Goal: Task Accomplishment & Management: Complete application form

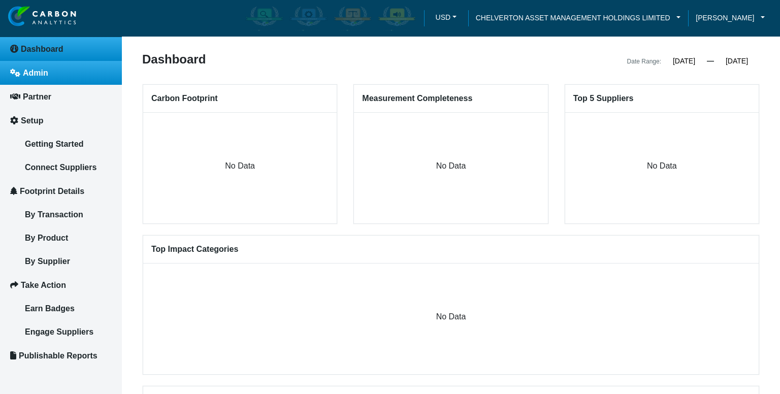
click at [54, 78] on link "Admin" at bounding box center [61, 73] width 122 height 24
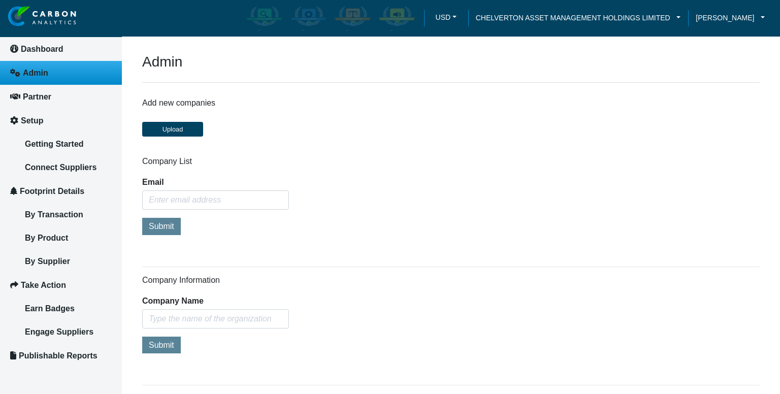
type input "[PERSON_NAME][EMAIL_ADDRESS][DOMAIN_NAME]"
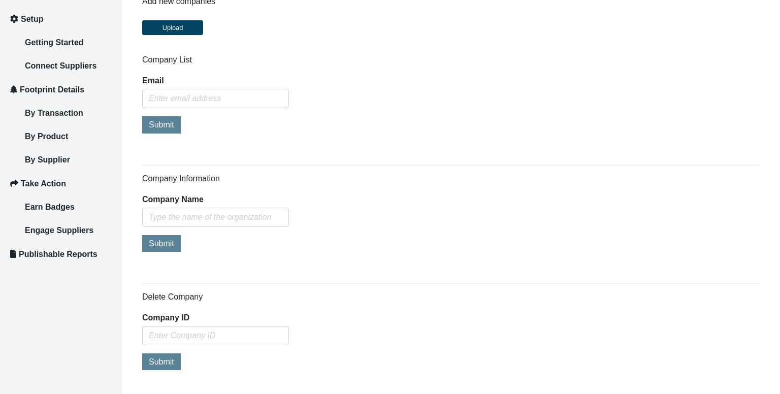
scroll to position [152, 0]
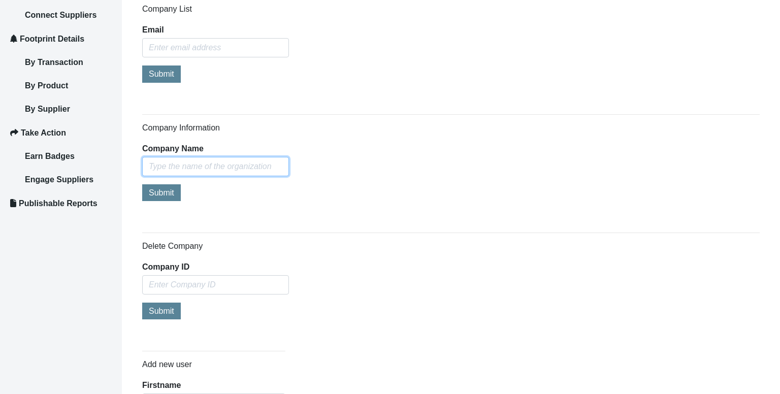
click at [181, 157] on input "text" at bounding box center [215, 166] width 147 height 19
paste input "Rider [PERSON_NAME] ([GEOGRAPHIC_DATA]) Ltd"
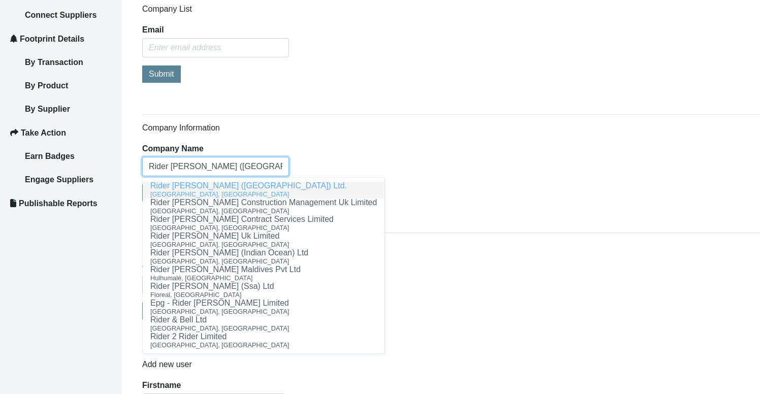
click at [202, 185] on ngb-highlight "Rider [PERSON_NAME] ([GEOGRAPHIC_DATA]) Ltd." at bounding box center [248, 185] width 196 height 9
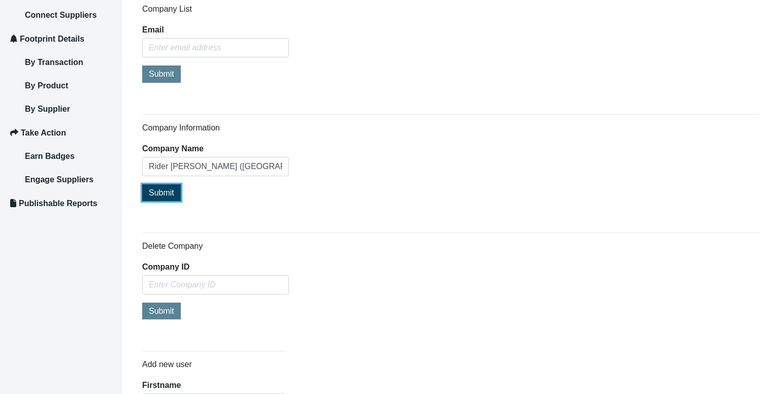
click at [154, 188] on span "Submit" at bounding box center [161, 192] width 25 height 9
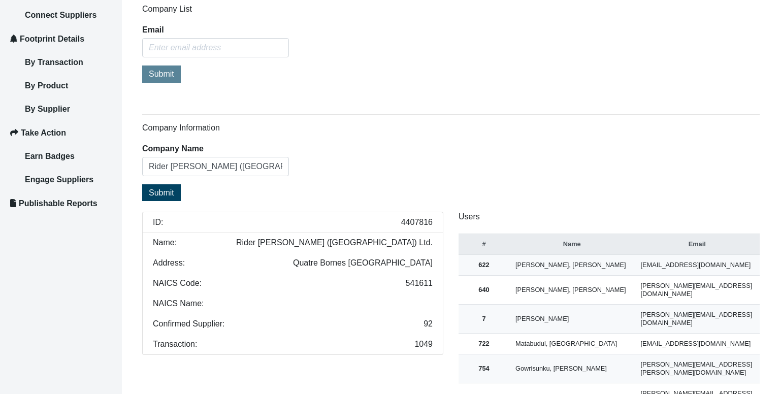
click at [405, 212] on li "ID: 4407816" at bounding box center [292, 222] width 301 height 21
click at [410, 219] on span "4407816" at bounding box center [416, 222] width 31 height 8
copy span "4407816"
click at [227, 163] on input "Rider [PERSON_NAME] ([GEOGRAPHIC_DATA]) Ltd." at bounding box center [215, 166] width 147 height 19
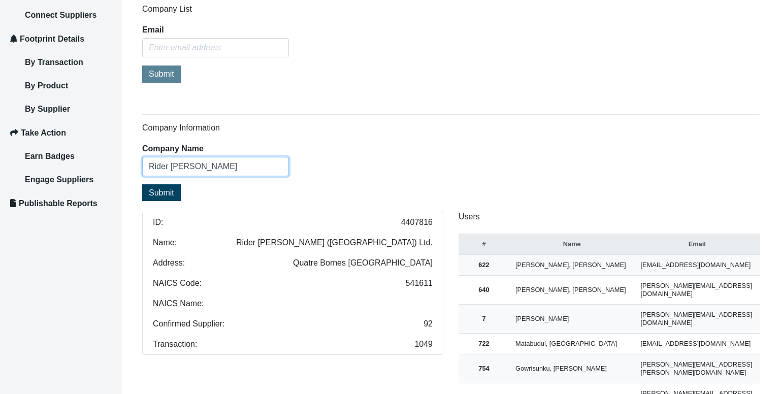
scroll to position [0, 0]
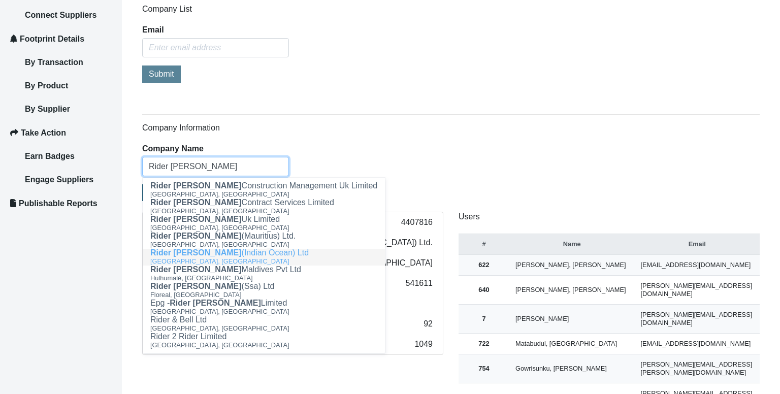
click at [225, 254] on span "Rider [PERSON_NAME]" at bounding box center [195, 252] width 91 height 9
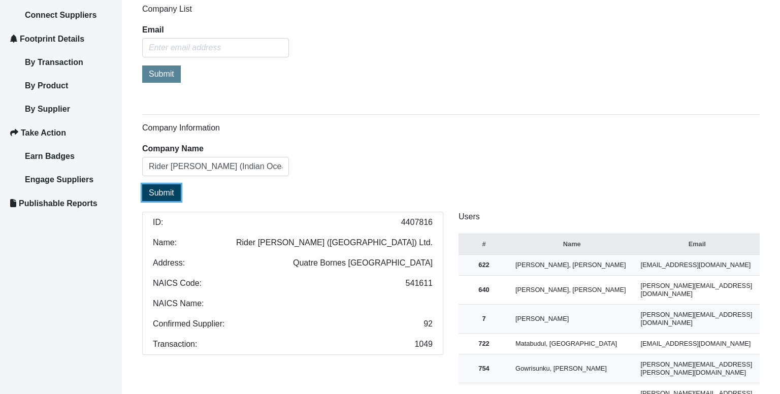
click at [167, 189] on span "Submit" at bounding box center [161, 192] width 25 height 9
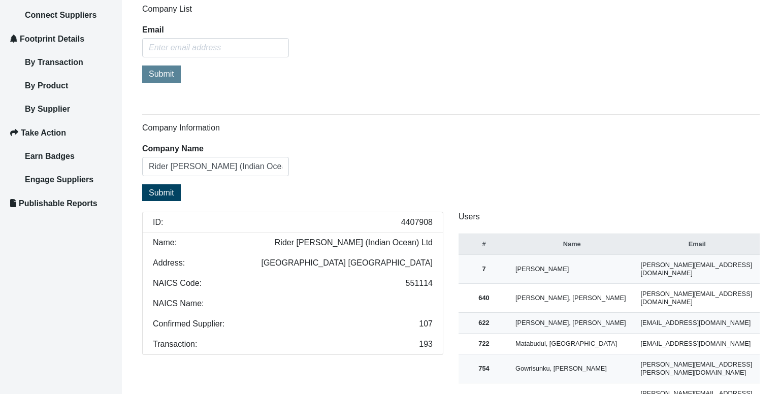
click at [407, 220] on span "4407908" at bounding box center [416, 222] width 31 height 8
copy span "4407908"
click at [227, 165] on input "Rider [PERSON_NAME] (Indian Ocean) Ltd" at bounding box center [215, 166] width 147 height 19
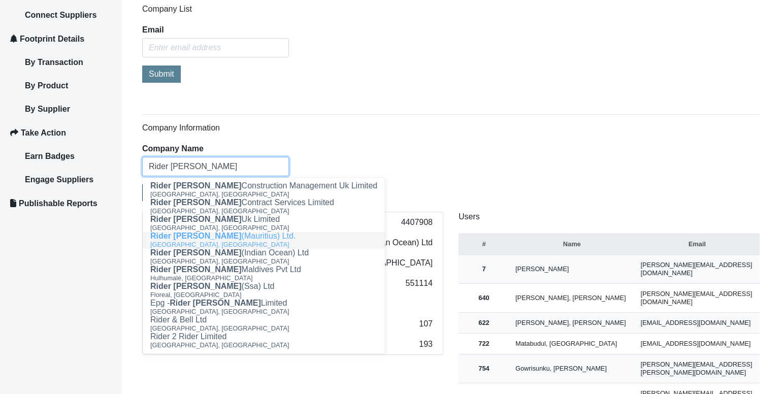
click at [252, 240] on ngb-highlight "Rider [PERSON_NAME] ([GEOGRAPHIC_DATA]) Ltd." at bounding box center [222, 235] width 145 height 9
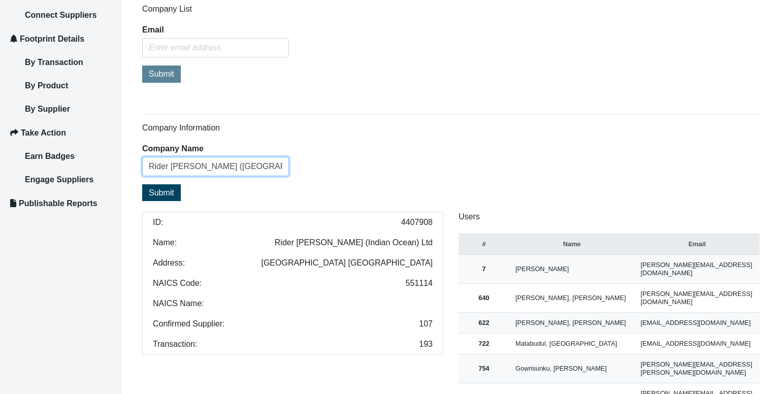
click at [246, 162] on input "Rider [PERSON_NAME] ([GEOGRAPHIC_DATA]) Ltd." at bounding box center [215, 166] width 147 height 19
click at [228, 167] on input "Rider [PERSON_NAME] ([GEOGRAPHIC_DATA]) Ltd." at bounding box center [215, 166] width 147 height 19
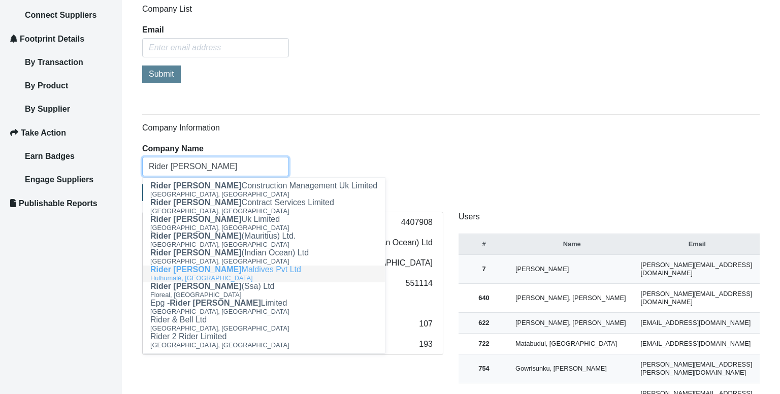
click at [231, 276] on div "Hulhumalé, [GEOGRAPHIC_DATA]" at bounding box center [263, 278] width 227 height 9
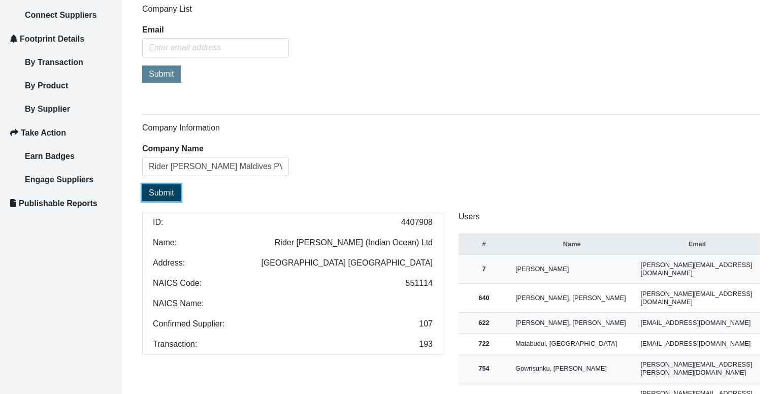
click at [163, 189] on span "Submit" at bounding box center [161, 192] width 25 height 9
click at [408, 220] on span "4409077" at bounding box center [416, 222] width 31 height 8
copy span "4409077"
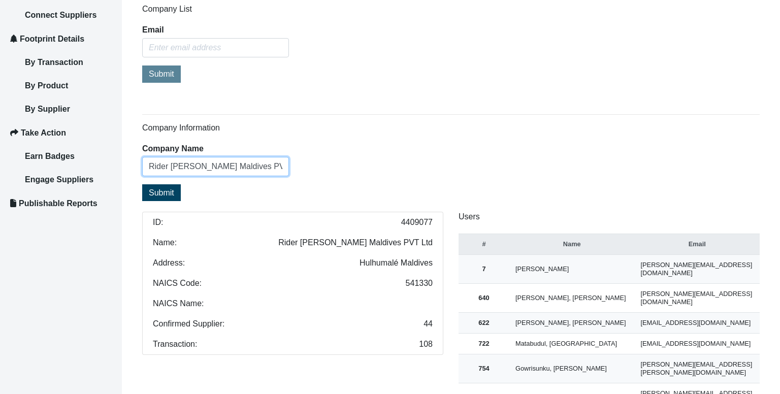
click at [233, 163] on input "Rider [PERSON_NAME] Maldives PVT Ltd" at bounding box center [215, 166] width 147 height 19
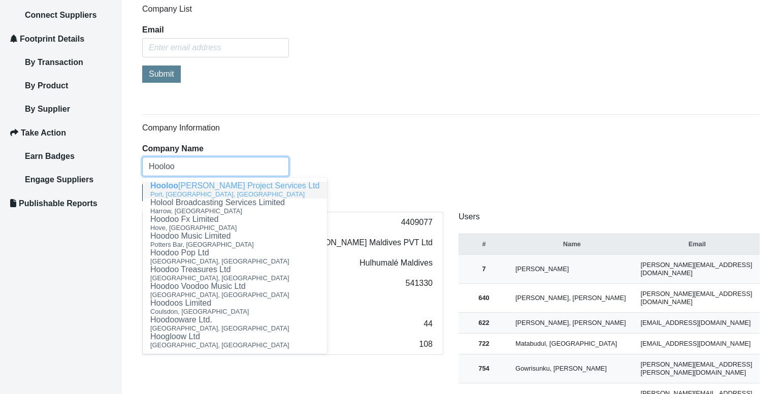
click at [231, 186] on ngb-highlight "Hooloo [PERSON_NAME] Project Services Ltd" at bounding box center [234, 185] width 169 height 9
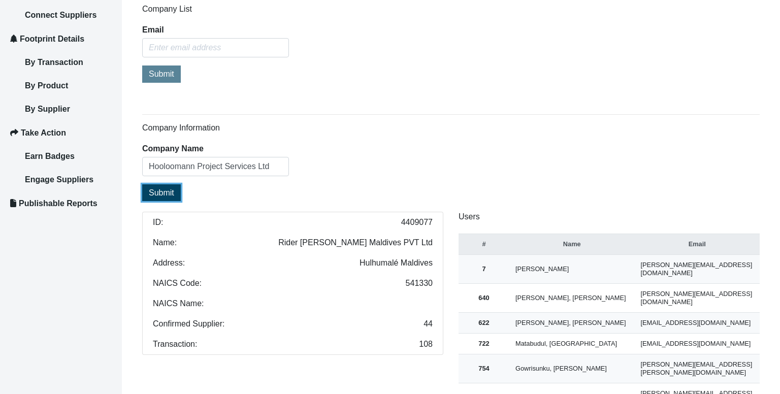
click at [162, 189] on span "Submit" at bounding box center [161, 192] width 25 height 9
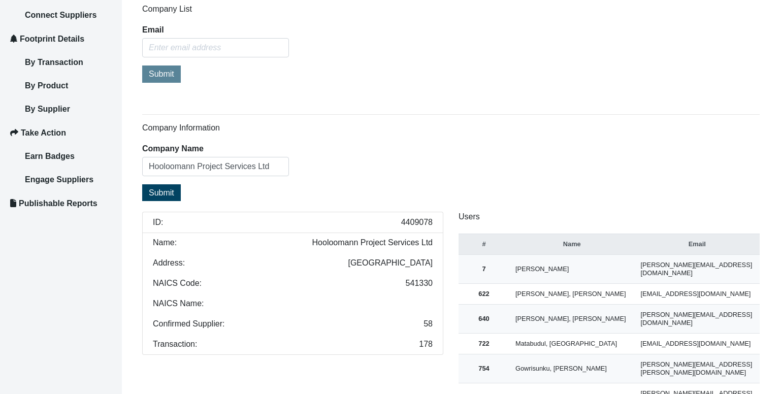
click at [410, 222] on span "4409078" at bounding box center [416, 222] width 31 height 8
copy span "4409078"
click at [410, 280] on span "541330" at bounding box center [419, 283] width 27 height 8
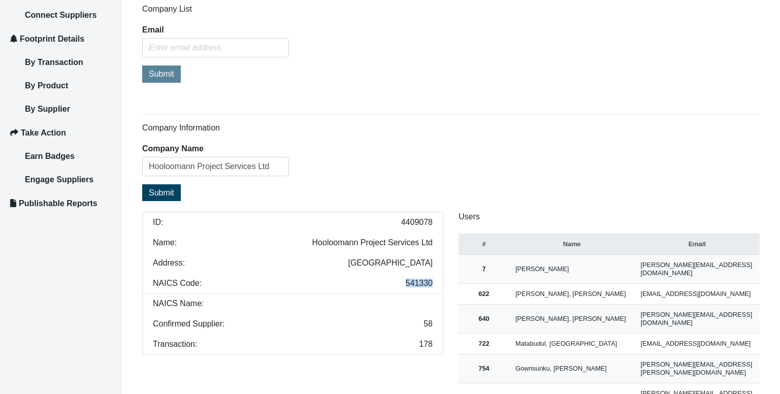
copy span "541330"
click at [399, 280] on li "NAICS Code: 541330" at bounding box center [292, 283] width 301 height 21
click at [143, 260] on li "Address: [GEOGRAPHIC_DATA]" at bounding box center [292, 263] width 301 height 21
click at [421, 287] on li "NAICS Code: 541330" at bounding box center [292, 283] width 301 height 21
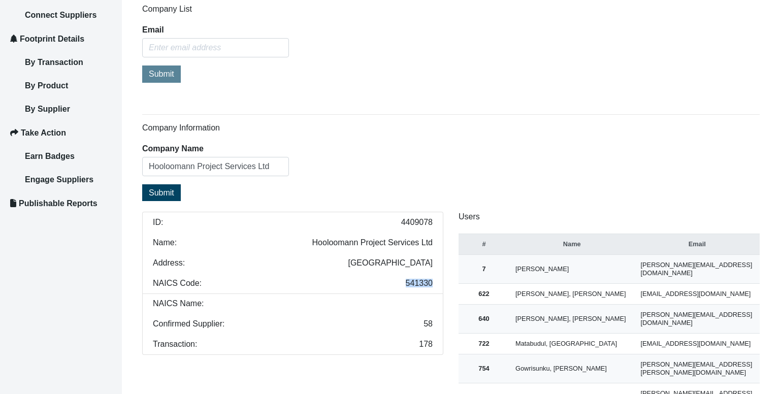
copy span "541330"
click at [334, 182] on div "Company Information Company Name Hooloomann Project Services Ltd Submit ID: 440…" at bounding box center [450, 267] width 617 height 289
click at [200, 166] on input "Hooloomann Project Services Ltd" at bounding box center [215, 166] width 147 height 19
click at [192, 166] on input "Hooloomann Project Services Ltd" at bounding box center [215, 166] width 147 height 19
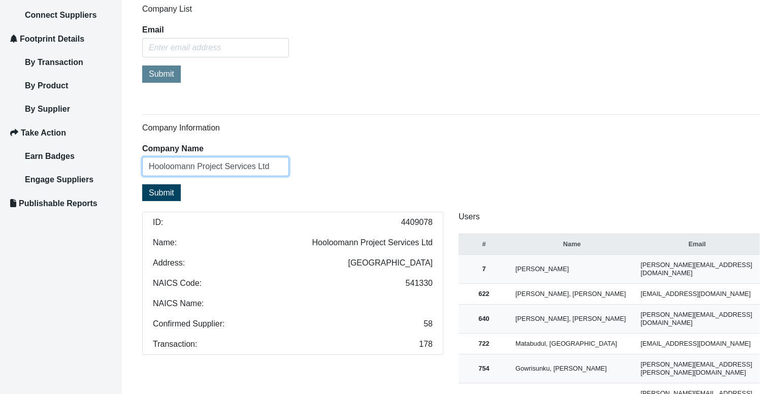
click at [192, 166] on input "Hooloomann Project Services Ltd" at bounding box center [215, 166] width 147 height 19
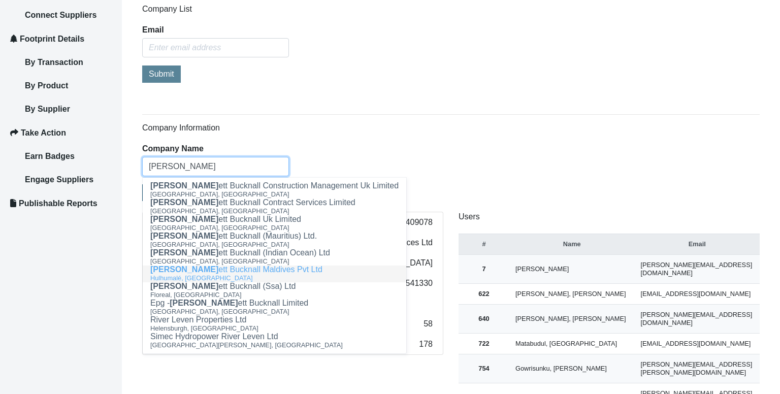
click at [205, 273] on ngb-highlight "[PERSON_NAME] ett Bucknall Maldives Pvt Ltd" at bounding box center [236, 269] width 172 height 9
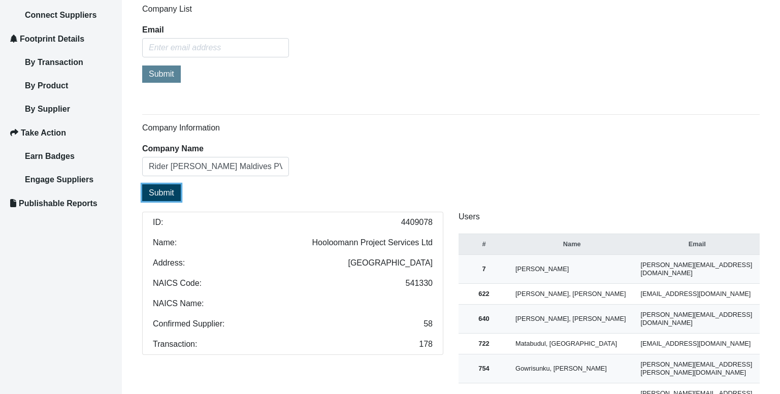
click at [162, 193] on span "Submit" at bounding box center [161, 192] width 25 height 9
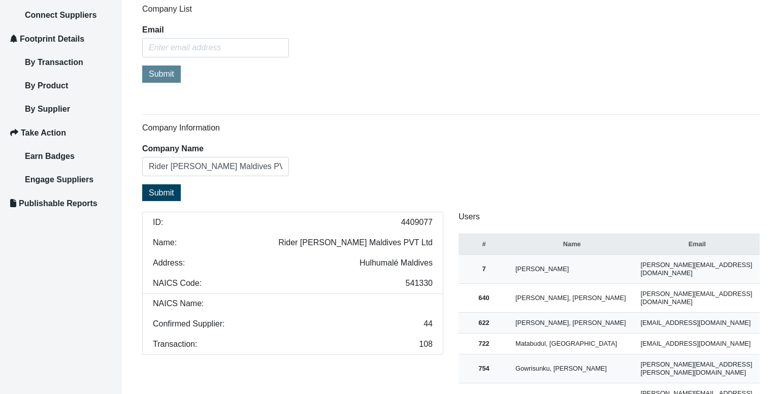
click at [423, 282] on span "541330" at bounding box center [419, 283] width 27 height 8
copy span "541330"
click at [319, 159] on div "Company Information Company Name Rider [PERSON_NAME] Maldives PVT Ltd Submit ID…" at bounding box center [450, 267] width 617 height 289
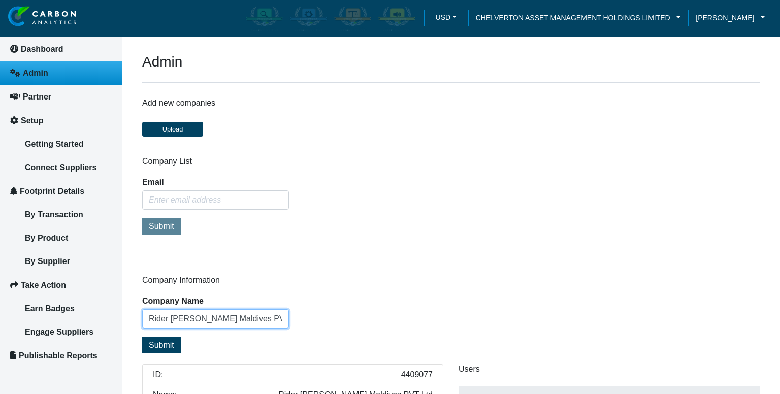
click at [181, 321] on input "Rider [PERSON_NAME] Maldives PVT Ltd" at bounding box center [215, 318] width 147 height 19
type input "RLB Sey"
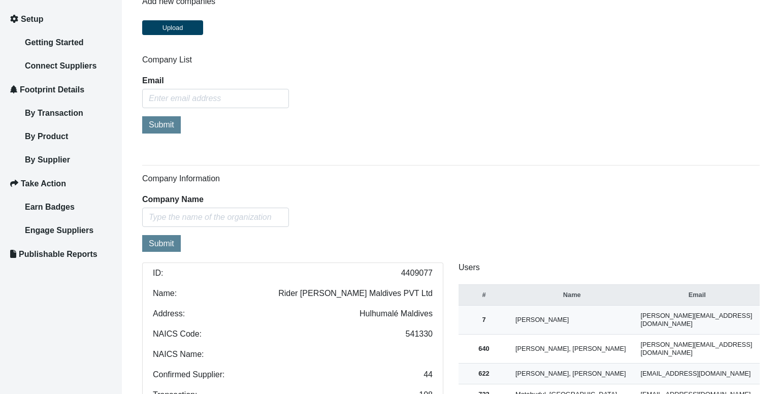
click at [367, 209] on div "Company Information Company Name Submit ID: 4409077 Name: Rider [PERSON_NAME] M…" at bounding box center [450, 318] width 617 height 289
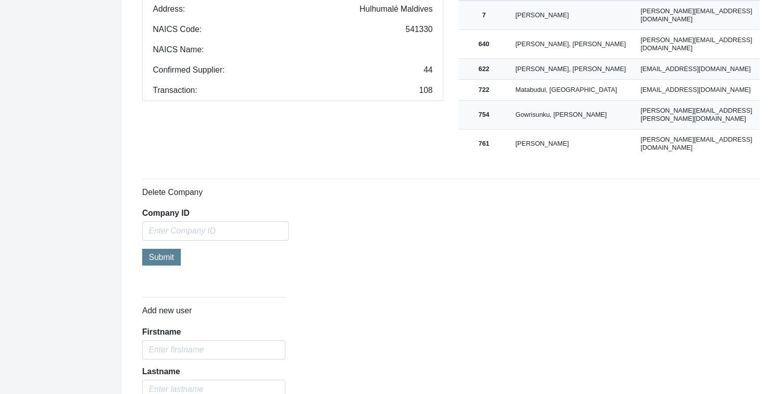
scroll to position [152, 0]
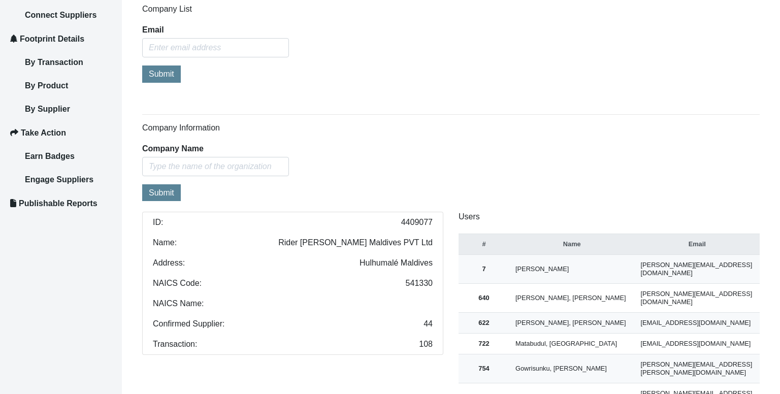
click at [483, 169] on div "Company Information Company Name Submit ID: 4409077 Name: Rider [PERSON_NAME] M…" at bounding box center [450, 267] width 617 height 289
